Goal: Transaction & Acquisition: Purchase product/service

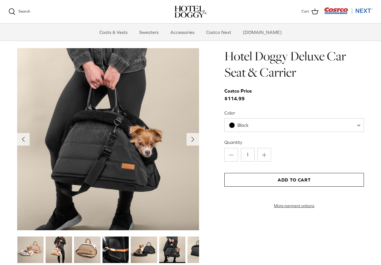
scroll to position [548, 0]
click at [318, 178] on button "Add to Cart" at bounding box center [293, 180] width 139 height 14
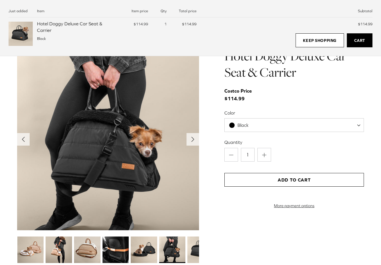
click at [359, 38] on link "Cart" at bounding box center [360, 40] width 26 height 14
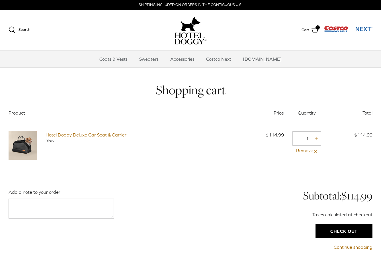
click at [332, 231] on input "Check out" at bounding box center [343, 231] width 57 height 14
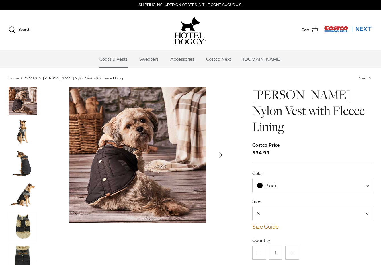
click at [23, 127] on img "Thumbnail Link" at bounding box center [23, 132] width 28 height 28
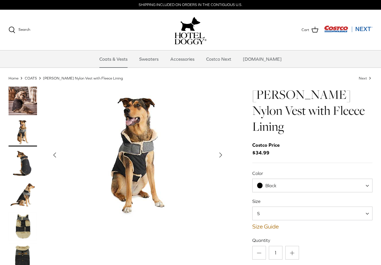
click at [24, 155] on img "Thumbnail Link" at bounding box center [23, 163] width 28 height 28
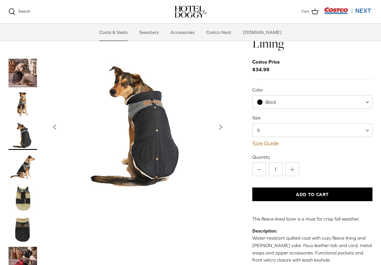
scroll to position [25, 0]
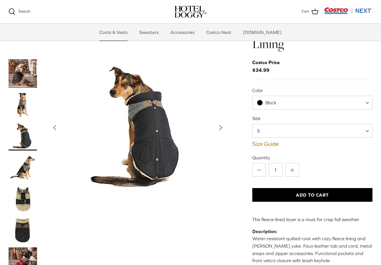
click at [21, 184] on img "Thumbnail Link" at bounding box center [23, 198] width 28 height 28
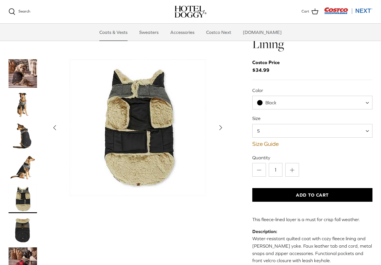
click at [26, 216] on img "Thumbnail Link" at bounding box center [23, 230] width 28 height 28
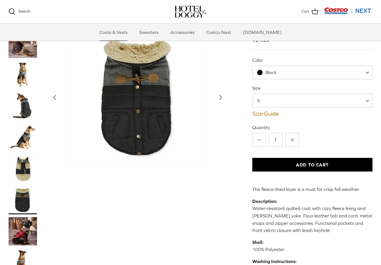
scroll to position [0, 0]
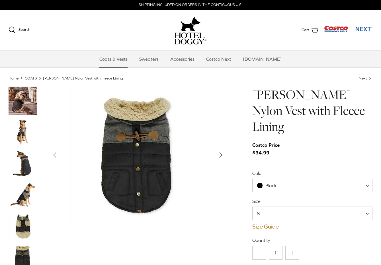
click at [23, 139] on img "Thumbnail Link" at bounding box center [23, 132] width 28 height 28
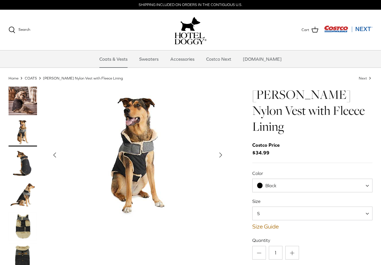
click at [17, 100] on img "Thumbnail Link" at bounding box center [23, 101] width 28 height 28
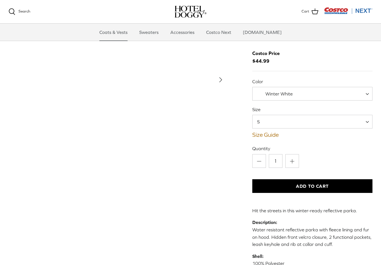
scroll to position [17, 0]
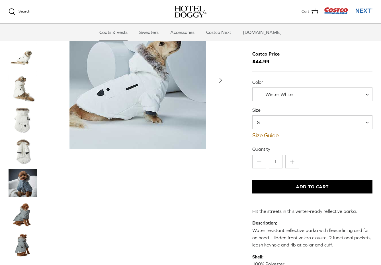
click at [24, 213] on img "Thumbnail Link" at bounding box center [23, 214] width 28 height 28
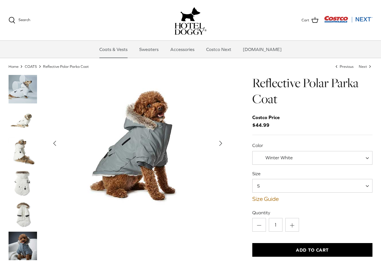
scroll to position [0, 0]
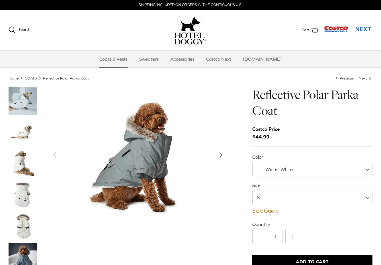
click at [28, 102] on img "Thumbnail Link" at bounding box center [23, 101] width 28 height 28
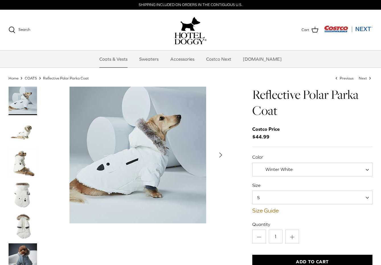
click at [24, 216] on img "Thumbnail Link" at bounding box center [23, 226] width 28 height 28
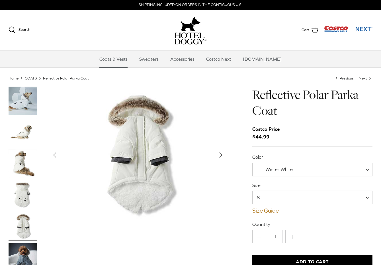
click at [29, 113] on img "Thumbnail Link" at bounding box center [23, 101] width 28 height 28
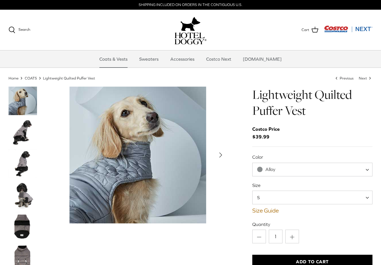
click at [31, 221] on img "Thumbnail Link" at bounding box center [23, 226] width 28 height 28
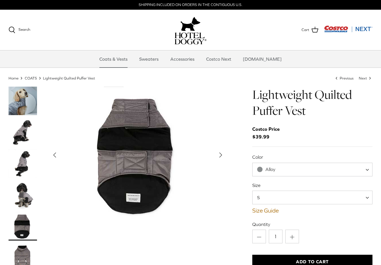
click at [23, 104] on img "Thumbnail Link" at bounding box center [23, 101] width 28 height 28
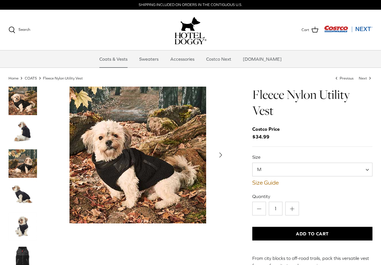
click at [26, 136] on img "Thumbnail Link" at bounding box center [23, 132] width 28 height 28
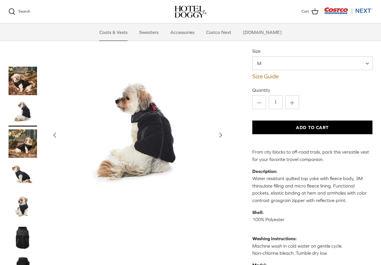
scroll to position [48, 0]
click at [30, 244] on img "Thumbnail Link" at bounding box center [23, 237] width 28 height 28
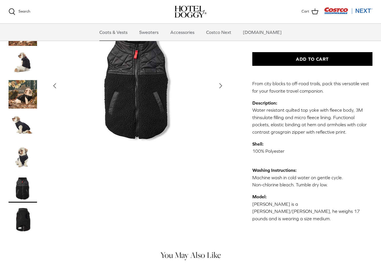
scroll to position [115, 0]
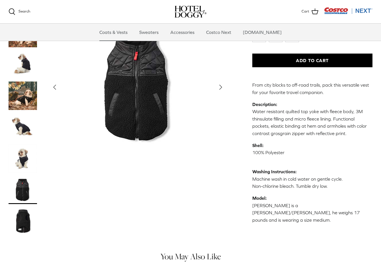
click at [31, 206] on img "Thumbnail Link" at bounding box center [23, 220] width 28 height 28
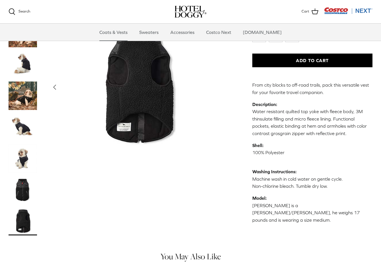
click at [22, 179] on img "Thumbnail Link" at bounding box center [23, 189] width 28 height 28
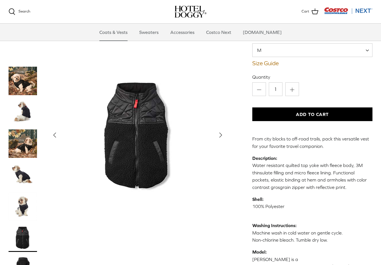
scroll to position [63, 0]
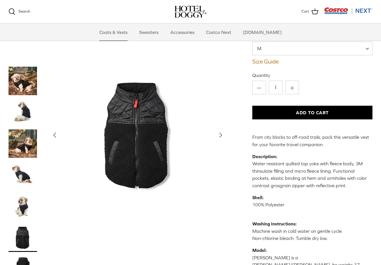
click at [23, 257] on img "Thumbnail Link" at bounding box center [23, 268] width 28 height 28
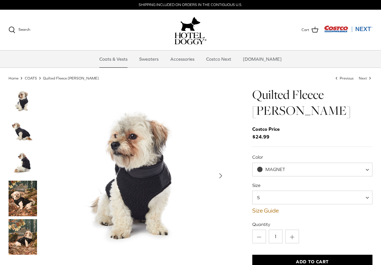
click at [29, 161] on img "Thumbnail Link" at bounding box center [23, 163] width 28 height 28
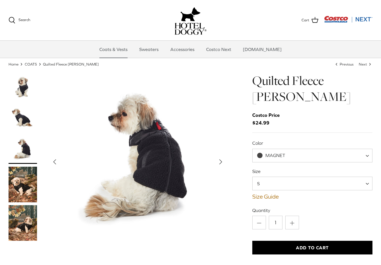
scroll to position [14, 0]
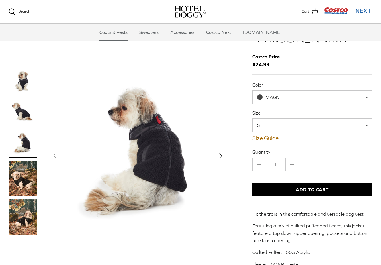
click at [15, 83] on img "Thumbnail Link" at bounding box center [23, 81] width 28 height 28
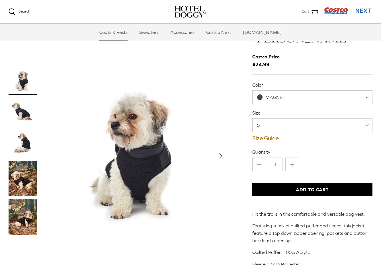
click at [28, 129] on img "Thumbnail Link" at bounding box center [23, 143] width 28 height 28
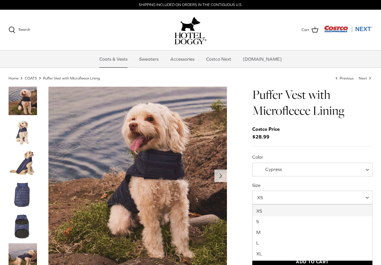
click at [300, 194] on span "XS" at bounding box center [312, 197] width 120 height 14
click at [306, 188] on label "Size" at bounding box center [312, 185] width 120 height 6
click at [252, 190] on select "XS S M L XL" at bounding box center [252, 190] width 0 height 0
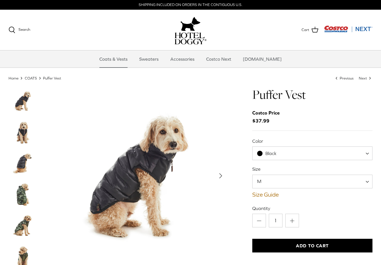
click at [302, 182] on span "M" at bounding box center [312, 181] width 120 height 14
click at [302, 166] on label "Size" at bounding box center [312, 169] width 120 height 6
click at [252, 174] on select "M L XL" at bounding box center [252, 174] width 0 height 0
click at [272, 194] on link "Size Guide" at bounding box center [312, 194] width 120 height 7
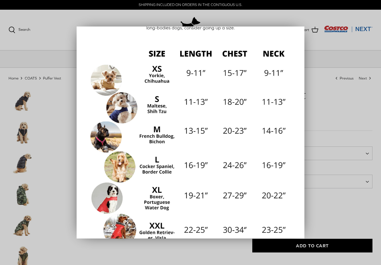
scroll to position [54, 0]
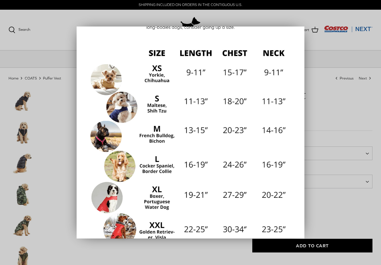
click at [371, 116] on div at bounding box center [190, 132] width 381 height 265
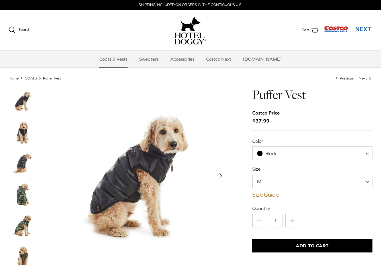
click at [24, 137] on img "Thumbnail Link" at bounding box center [23, 132] width 28 height 28
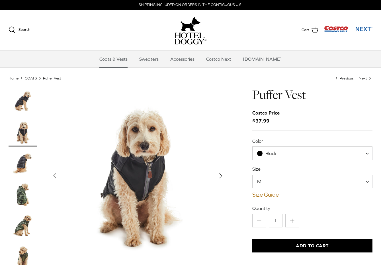
click at [22, 153] on img "Thumbnail Link" at bounding box center [23, 163] width 28 height 28
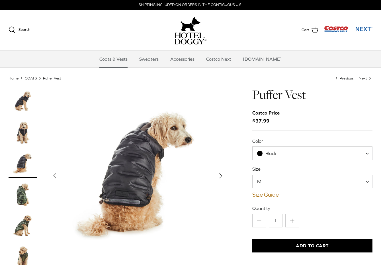
click at [22, 172] on img "Thumbnail Link" at bounding box center [23, 163] width 28 height 28
click at [22, 188] on img "Thumbnail Link" at bounding box center [23, 194] width 28 height 28
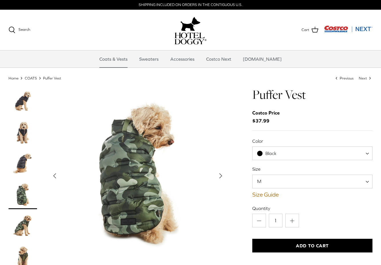
click at [21, 157] on img "Thumbnail Link" at bounding box center [23, 163] width 28 height 28
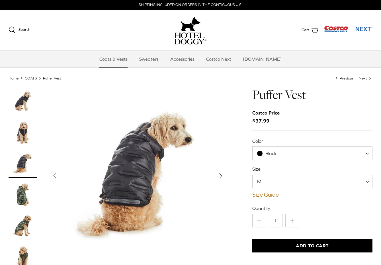
click at [24, 123] on img "Thumbnail Link" at bounding box center [23, 132] width 28 height 28
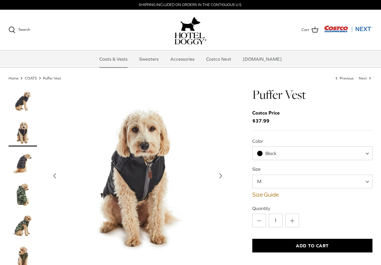
click at [25, 107] on img "Thumbnail Link" at bounding box center [23, 101] width 28 height 28
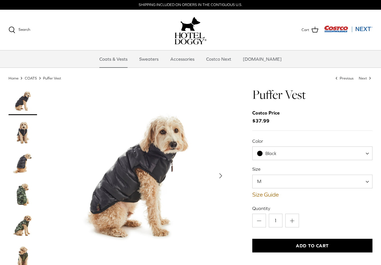
click at [27, 93] on img "Thumbnail Link" at bounding box center [23, 101] width 28 height 28
click at [27, 130] on img "Thumbnail Link" at bounding box center [23, 132] width 28 height 28
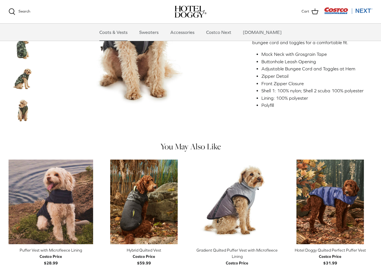
scroll to position [186, 0]
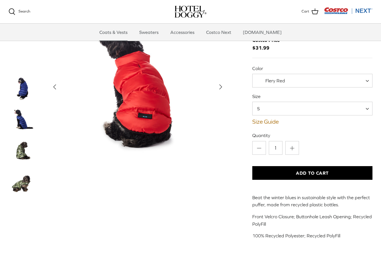
scroll to position [33, 0]
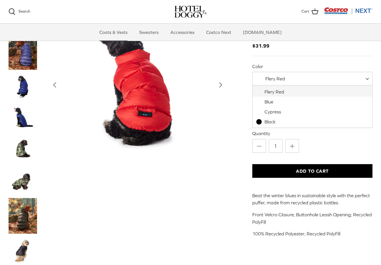
click at [288, 78] on span "Flery Red" at bounding box center [274, 79] width 44 height 6
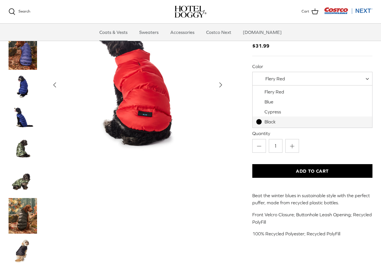
select select "Black"
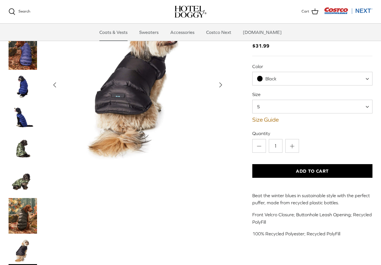
click at [286, 79] on span "Black" at bounding box center [269, 79] width 35 height 6
click at [305, 59] on div "Hotel Doggy Quilted Perfect Puffer Vest Costco Price $31.99 Color Flery Red Blu…" at bounding box center [312, 120] width 120 height 249
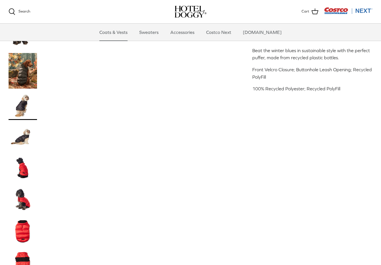
scroll to position [179, 0]
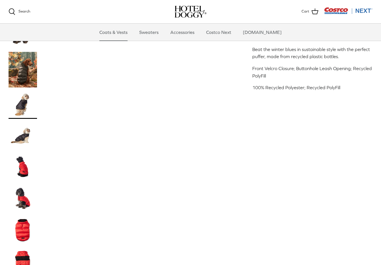
click at [20, 203] on img "Thumbnail Link" at bounding box center [23, 198] width 28 height 28
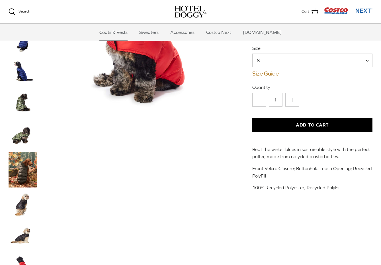
scroll to position [136, 0]
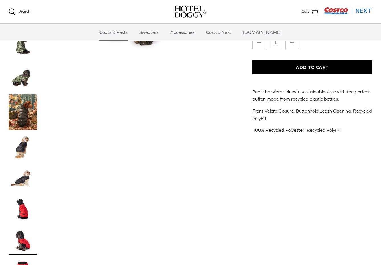
click at [22, 176] on img "Thumbnail Link" at bounding box center [23, 178] width 28 height 28
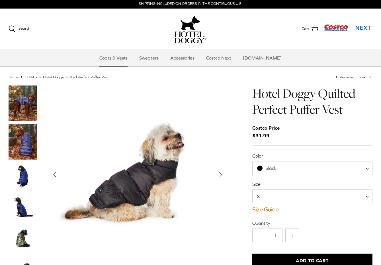
scroll to position [1, 0]
